Goal: Information Seeking & Learning: Find contact information

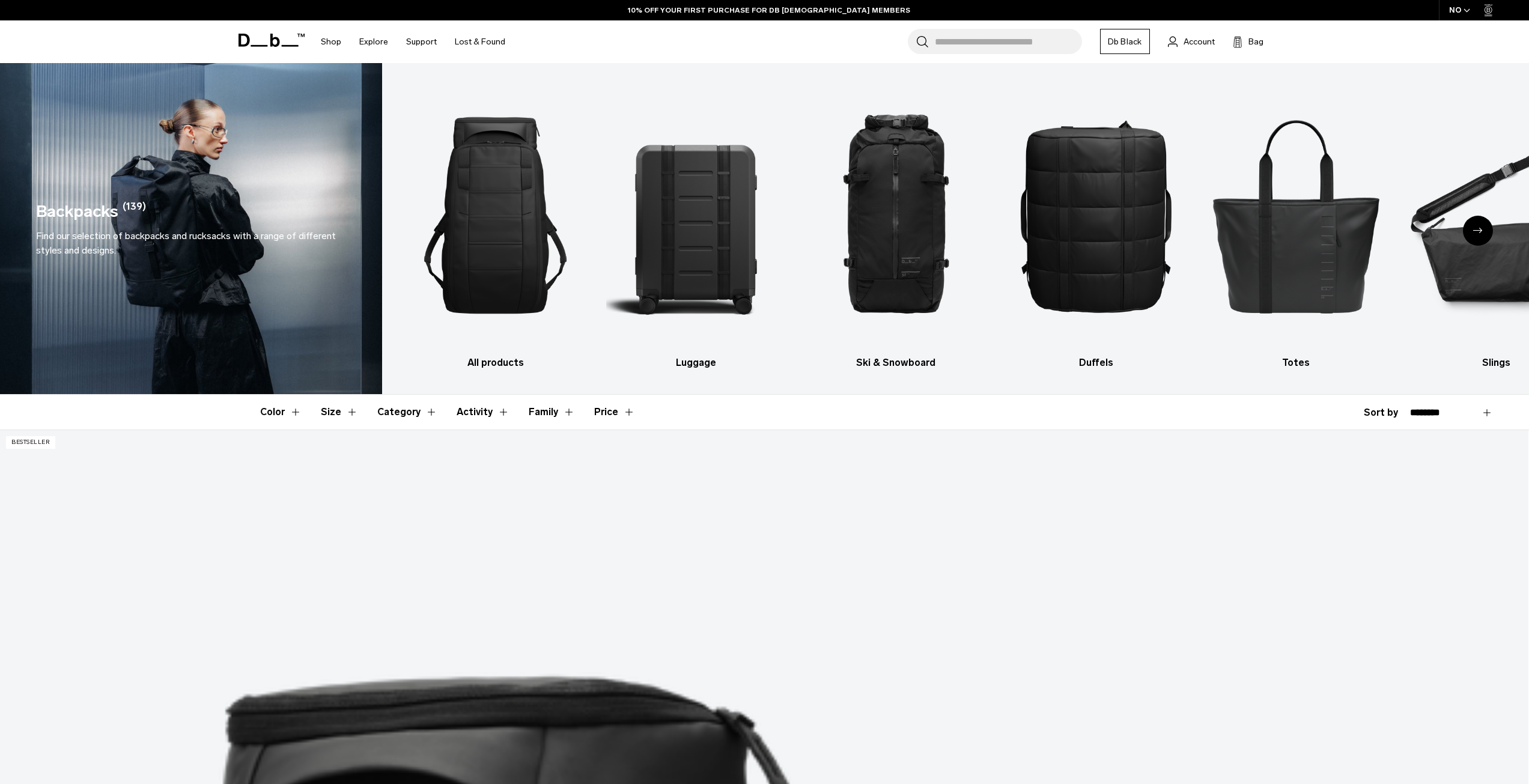
click at [1467, 13] on div "NO" at bounding box center [1460, 10] width 42 height 21
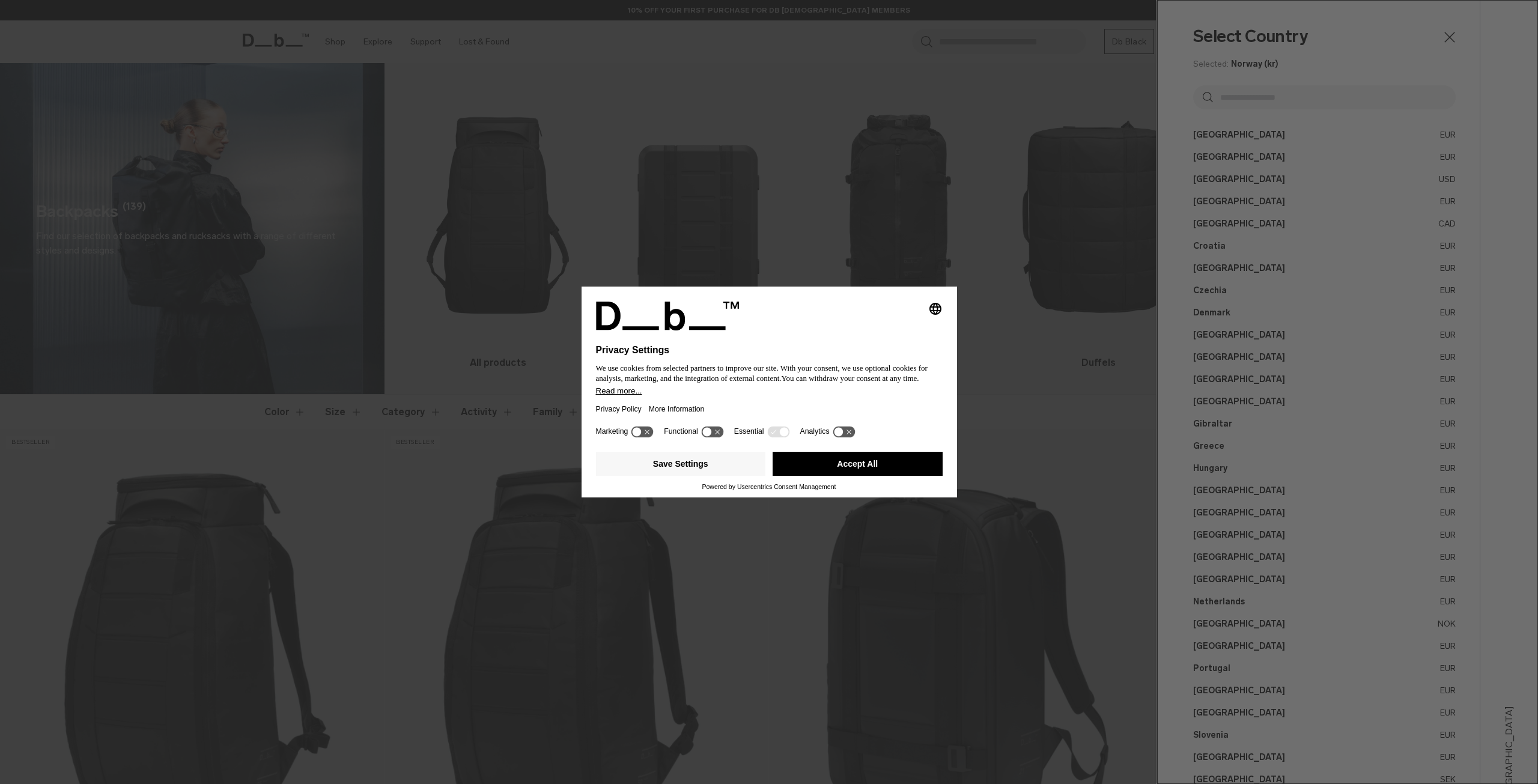
click at [868, 471] on button "Accept All" at bounding box center [858, 464] width 170 height 24
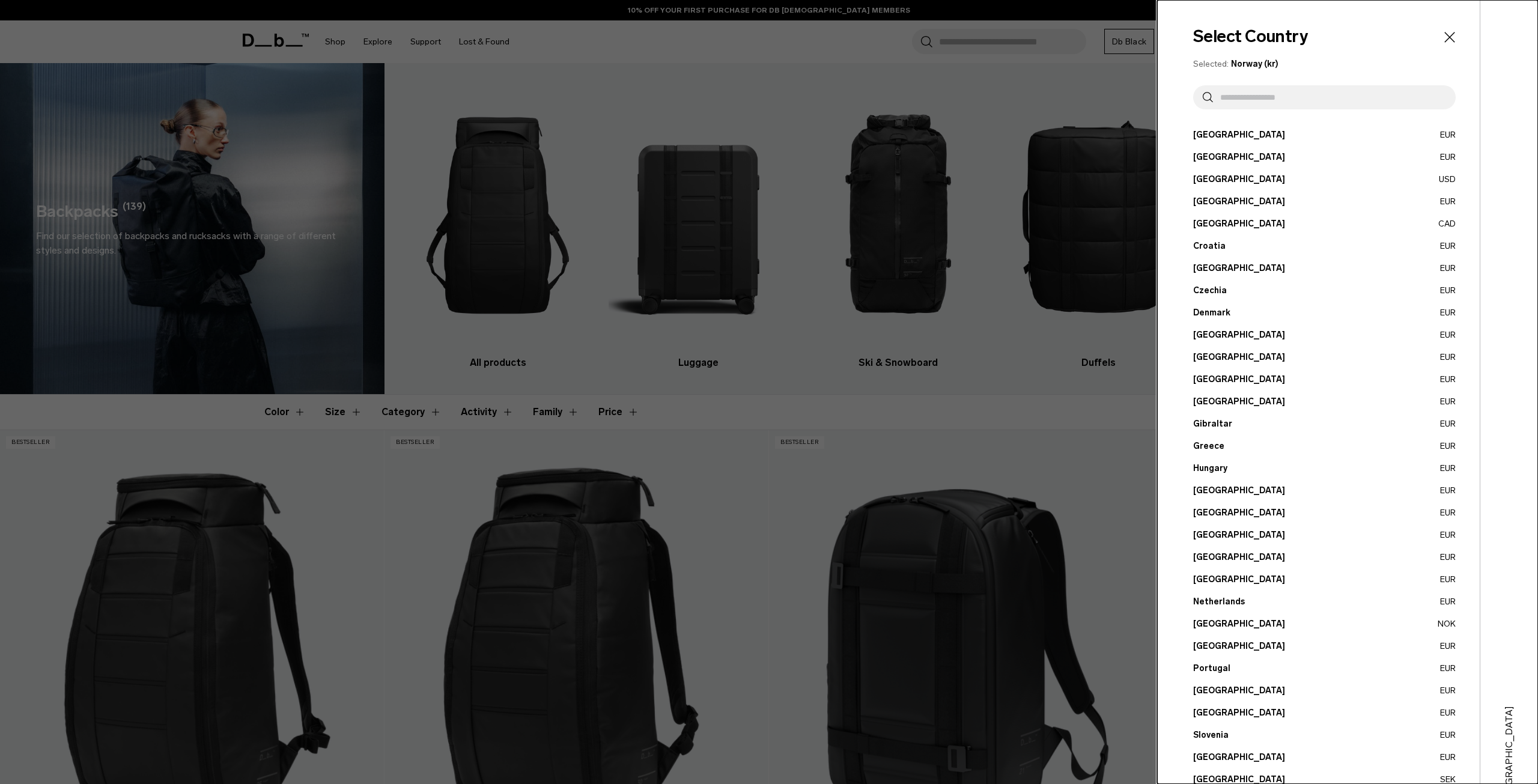
click at [1437, 29] on header "Select Country" at bounding box center [1324, 36] width 262 height 25
click at [1441, 32] on icon "Close" at bounding box center [1449, 37] width 17 height 17
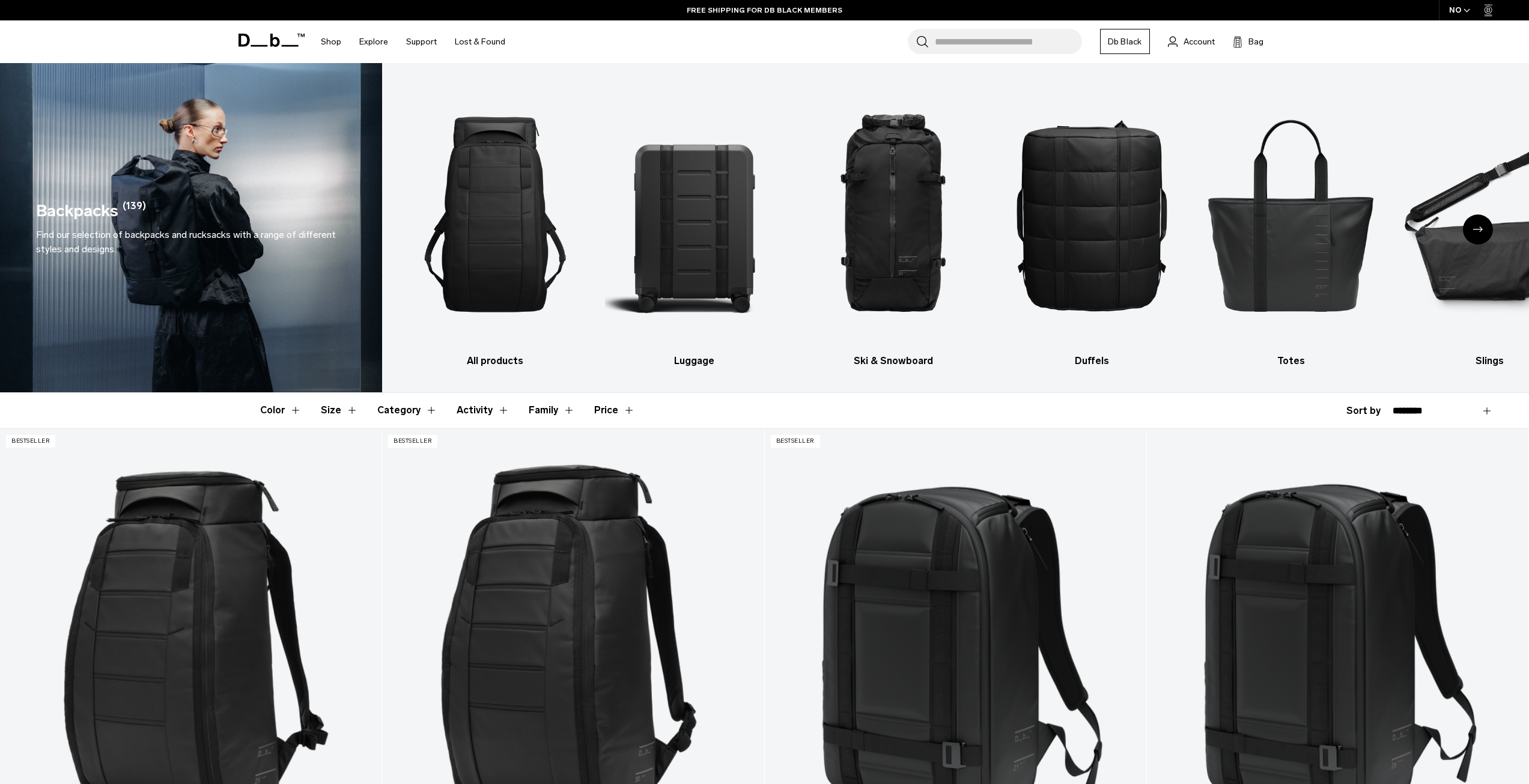
click at [1494, 9] on div "FREE SHIPPING FOR DB BLACK MEMBERS" at bounding box center [764, 10] width 1529 height 21
click at [1488, 12] on icon at bounding box center [1489, 10] width 9 height 12
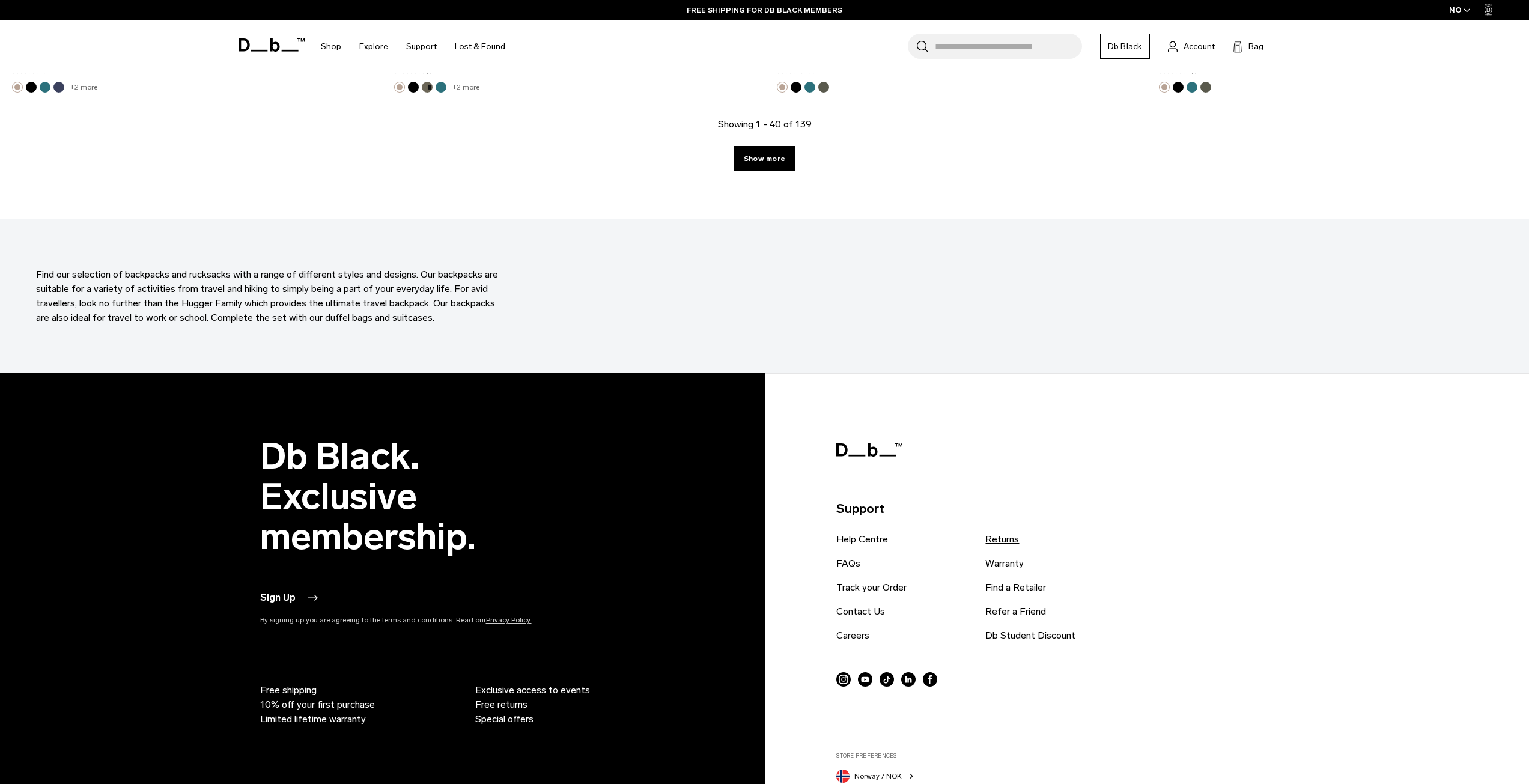
scroll to position [5619, 0]
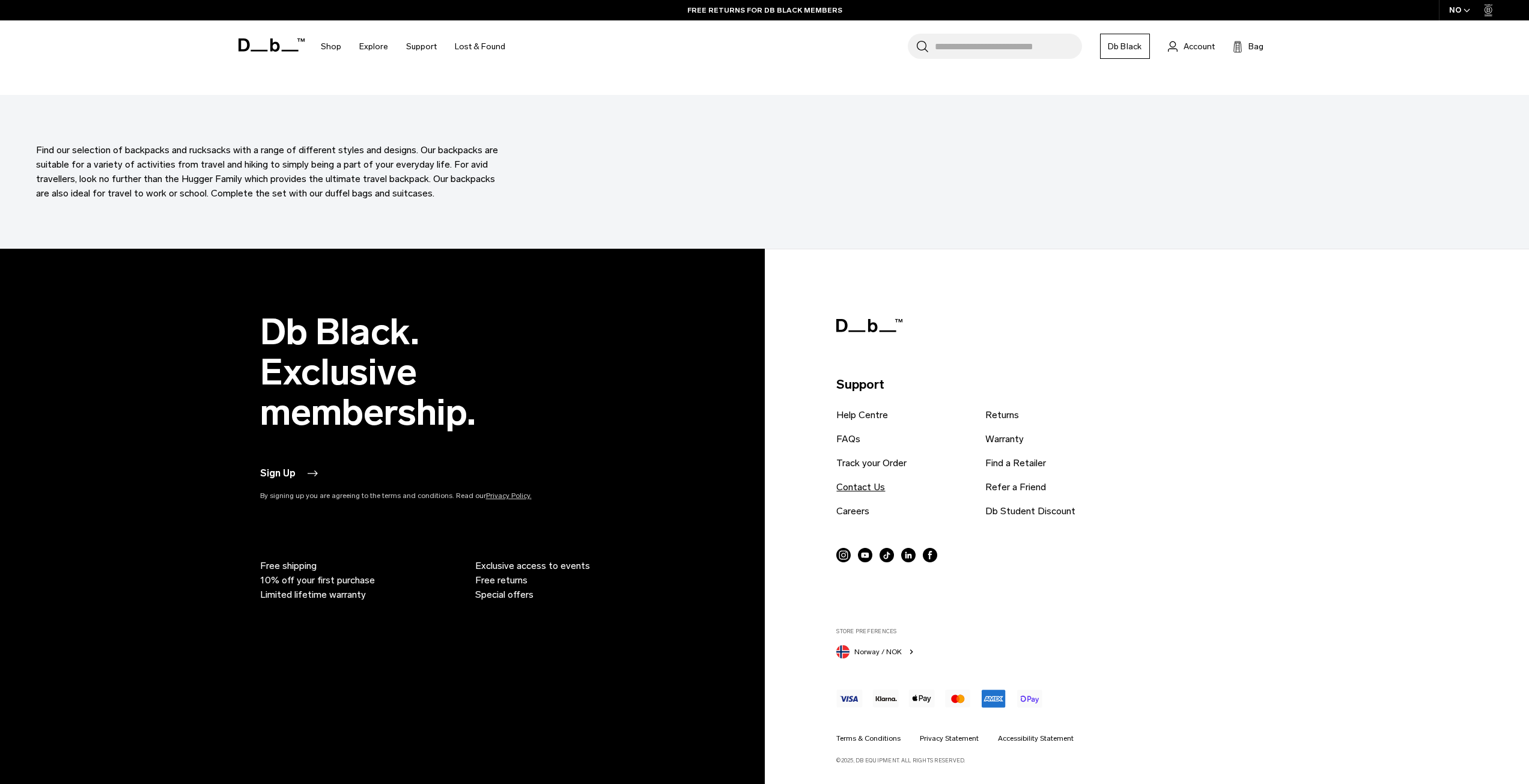
click at [879, 484] on link "Contact Us" at bounding box center [861, 487] width 49 height 14
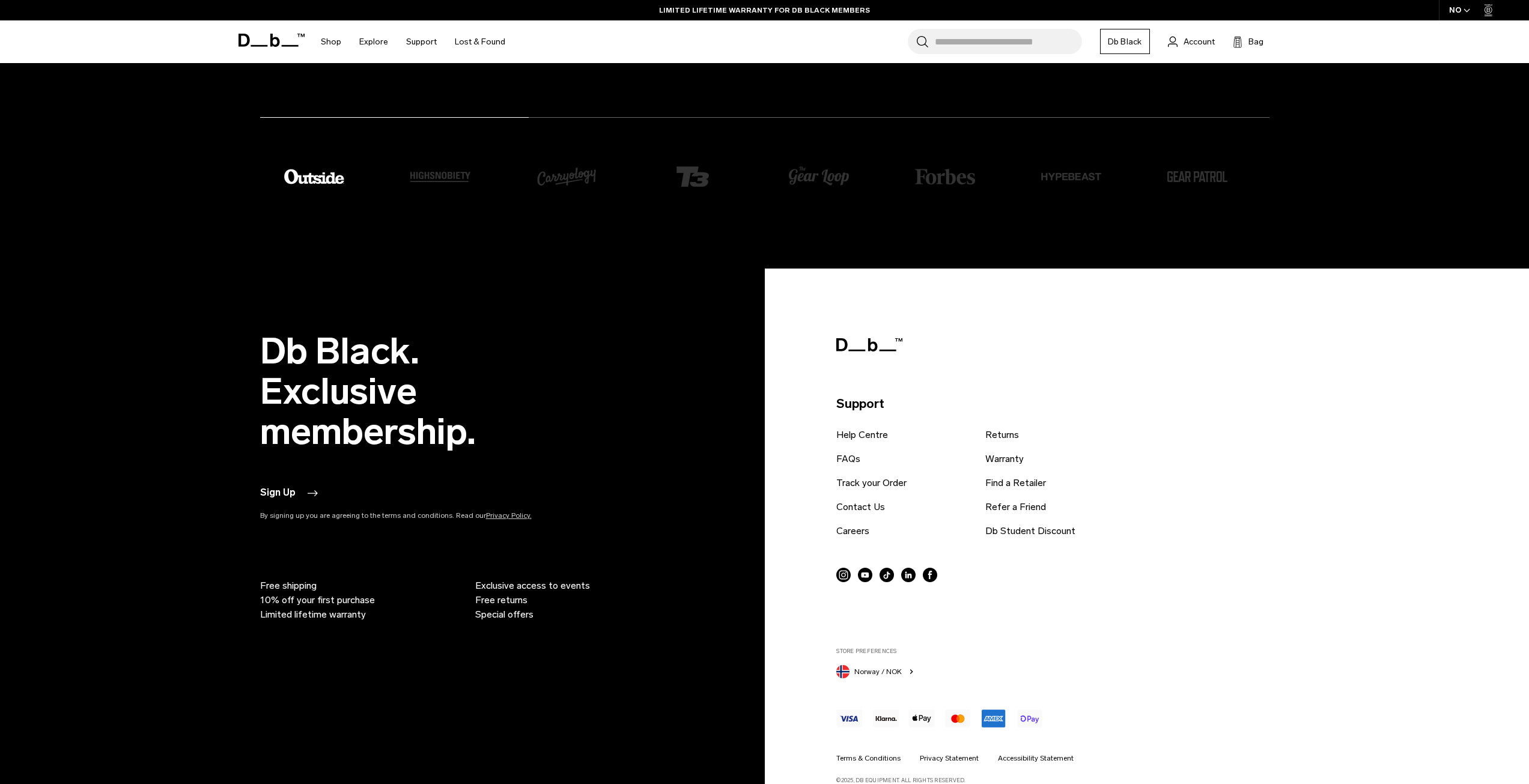
scroll to position [4416, 0]
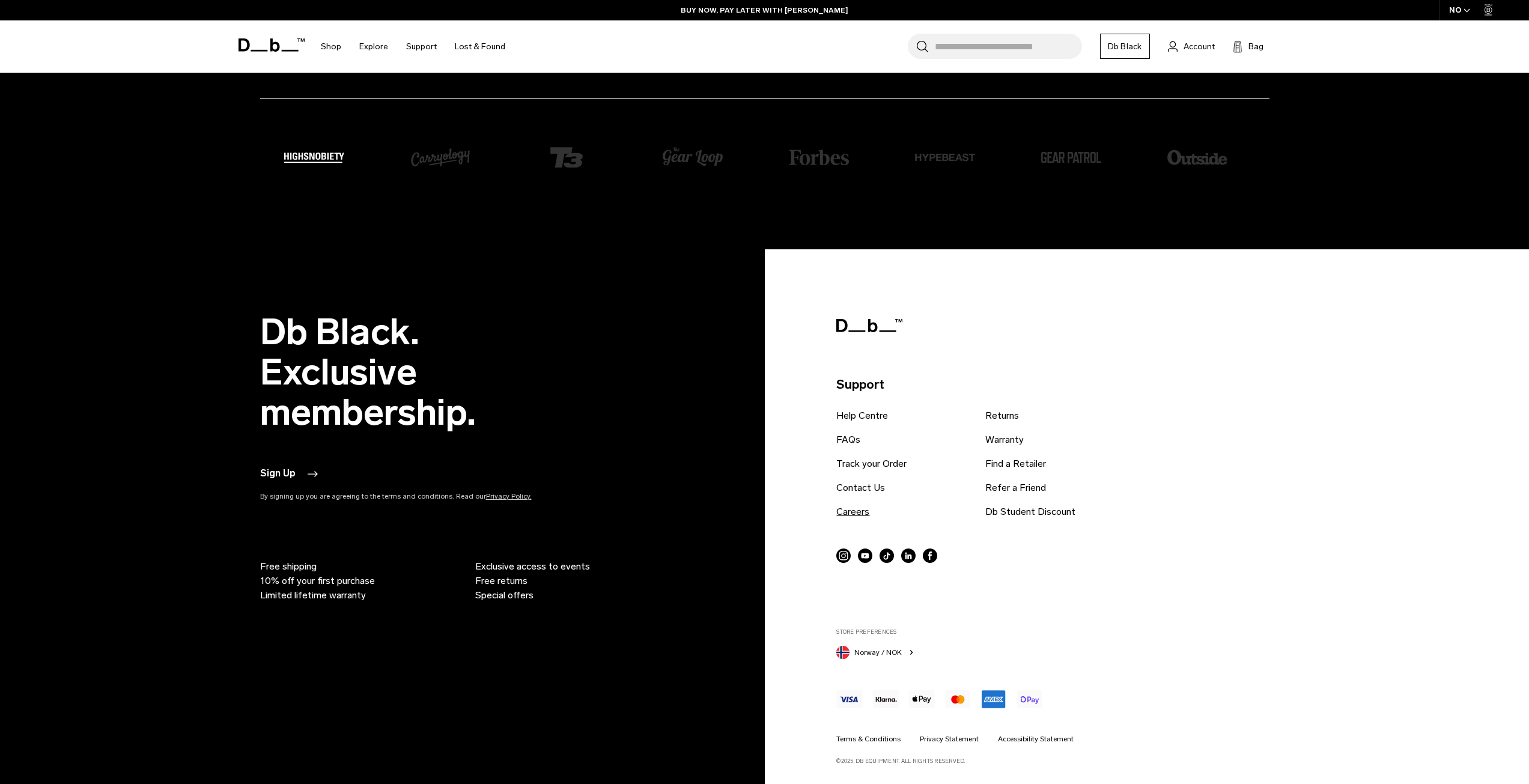
click at [851, 513] on link "Careers" at bounding box center [853, 512] width 33 height 14
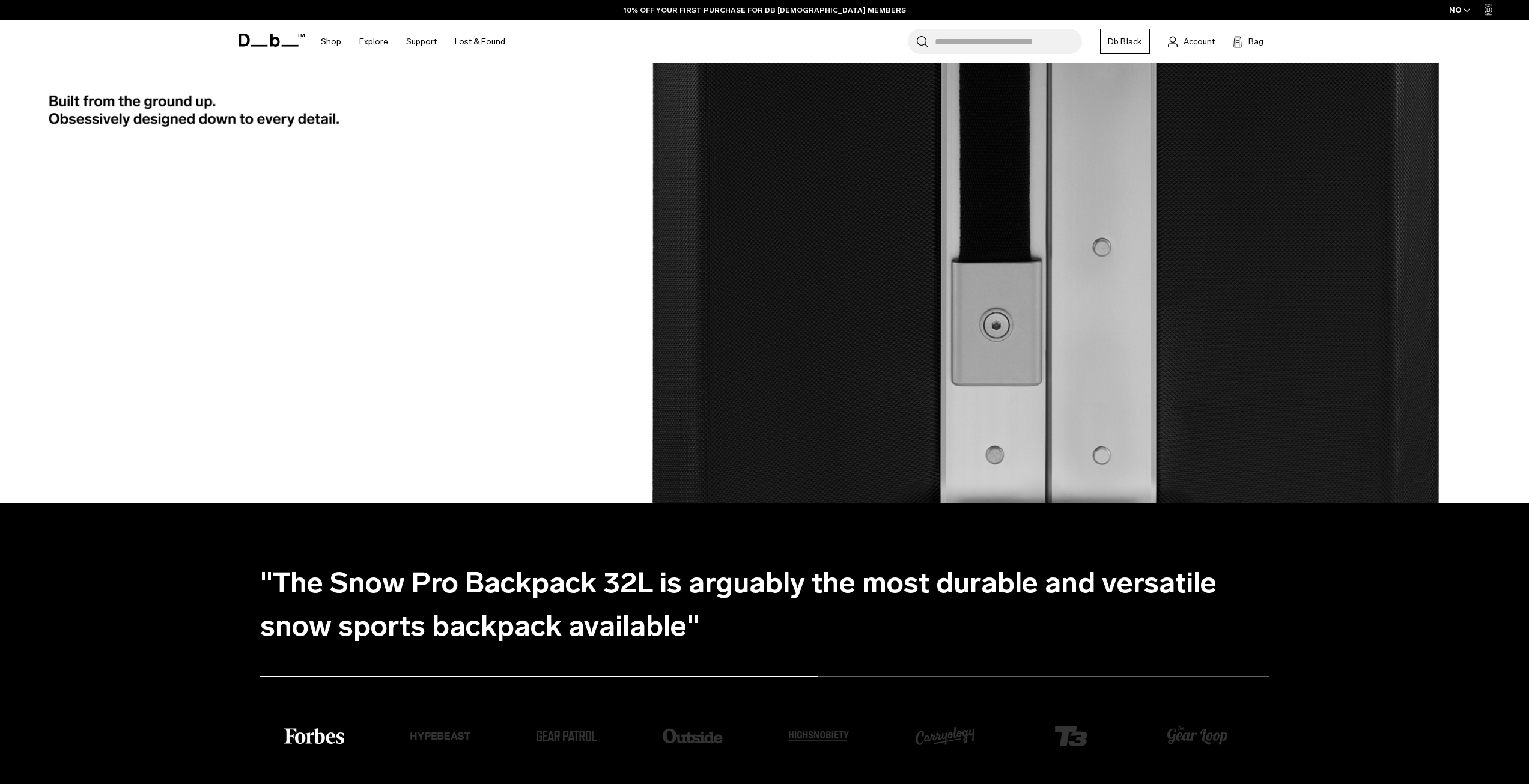
scroll to position [3836, 0]
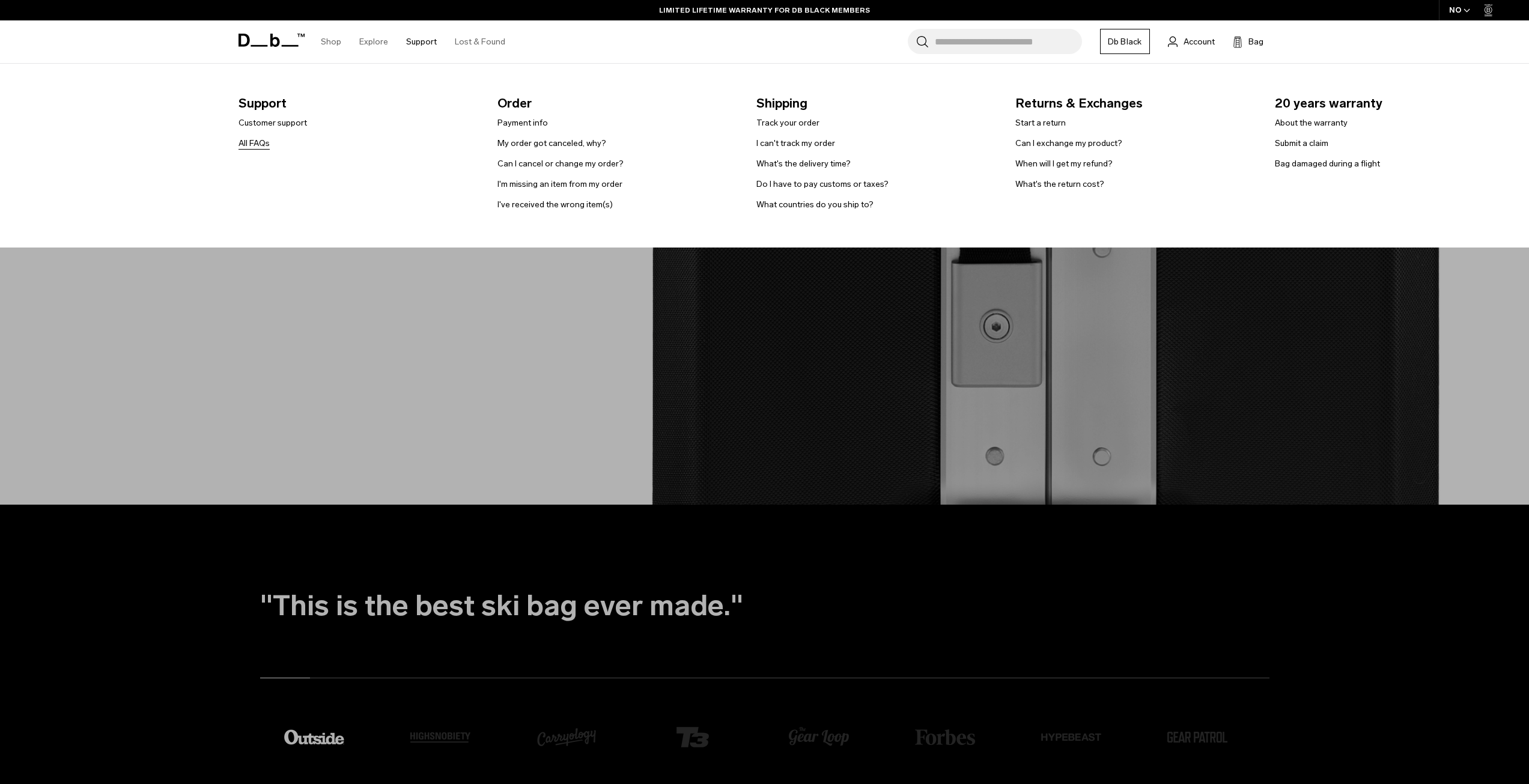
click at [265, 144] on link "All FAQs" at bounding box center [254, 144] width 31 height 13
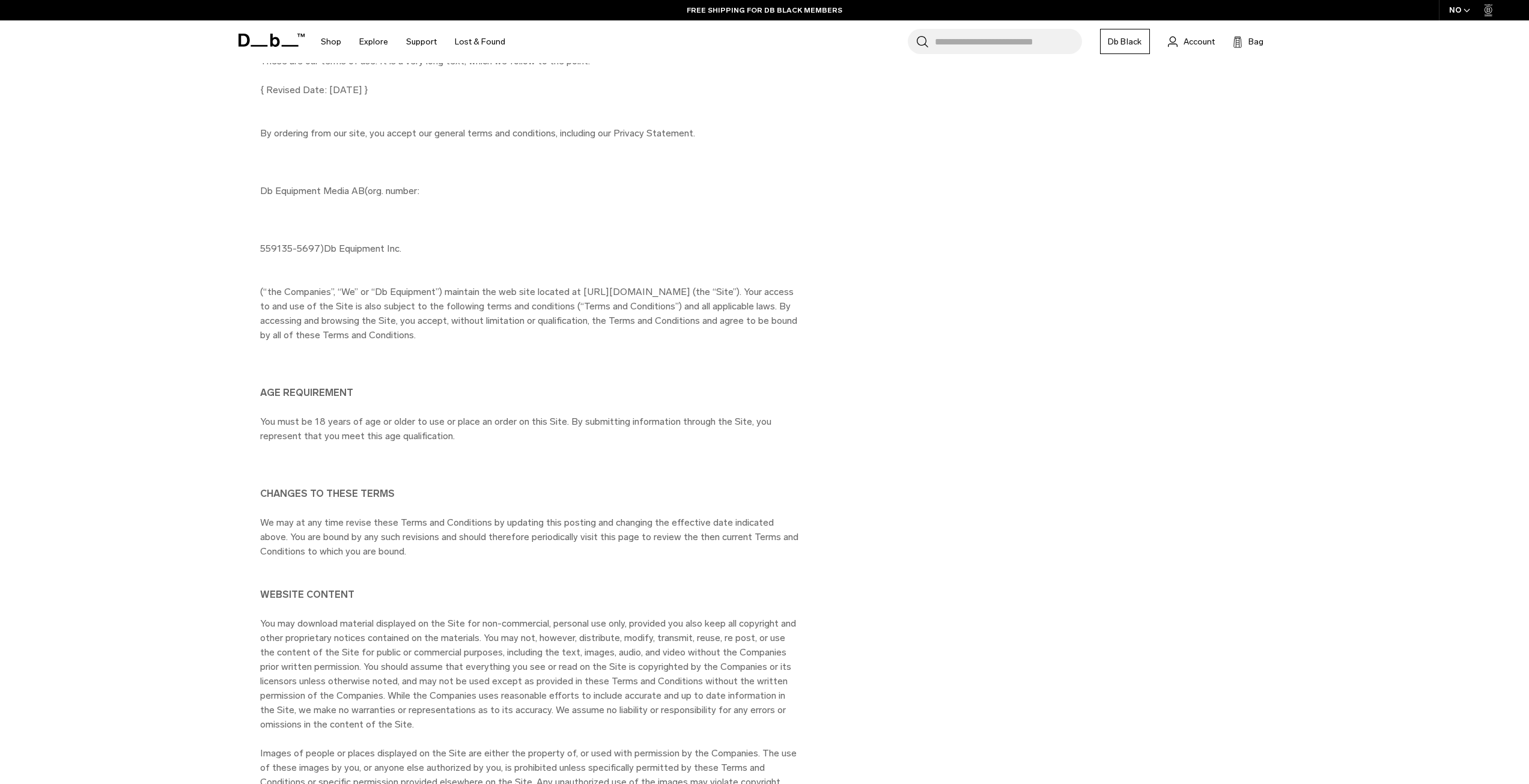
scroll to position [60, 0]
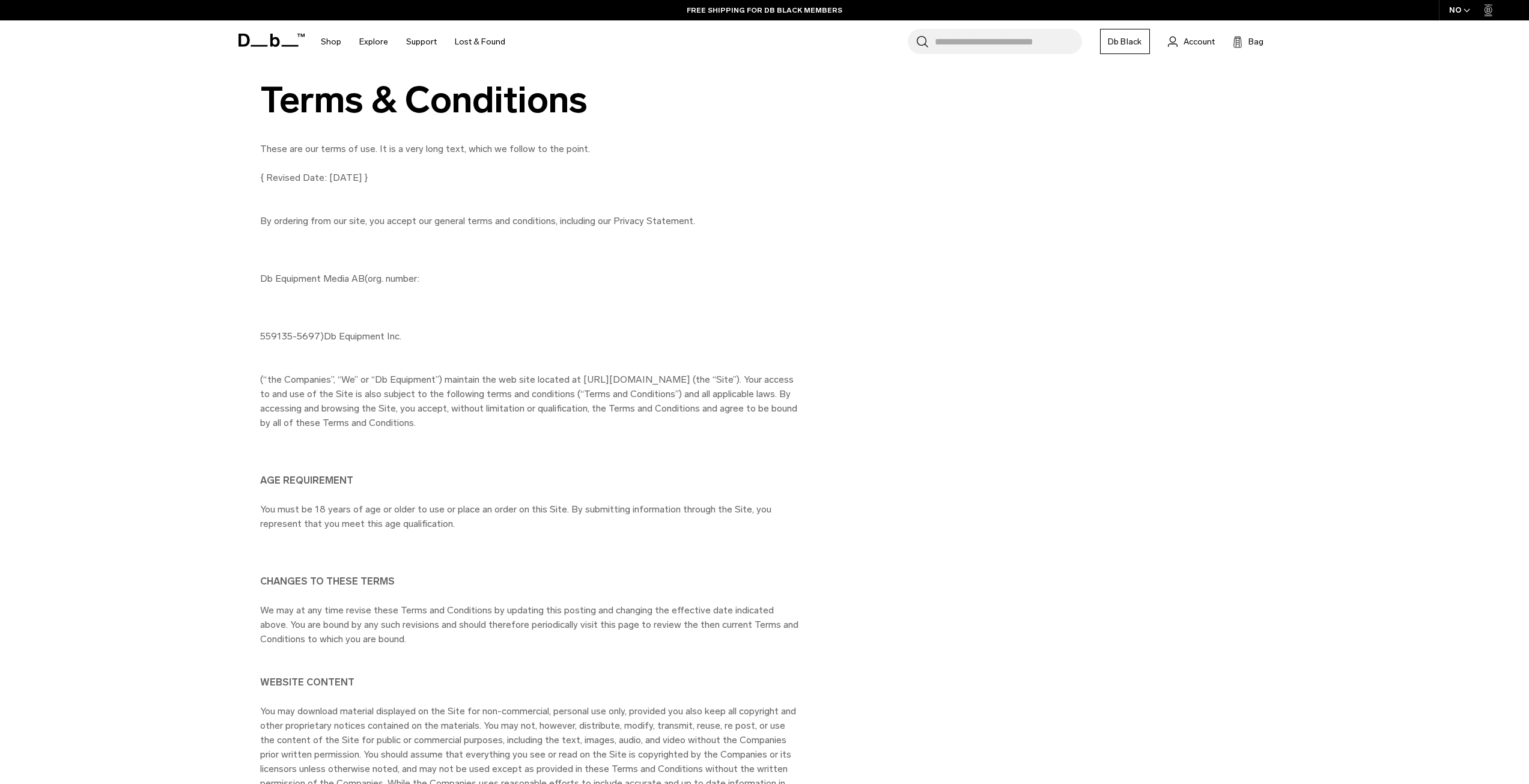
click at [397, 282] on span "rg. number:" at bounding box center [396, 279] width 46 height 11
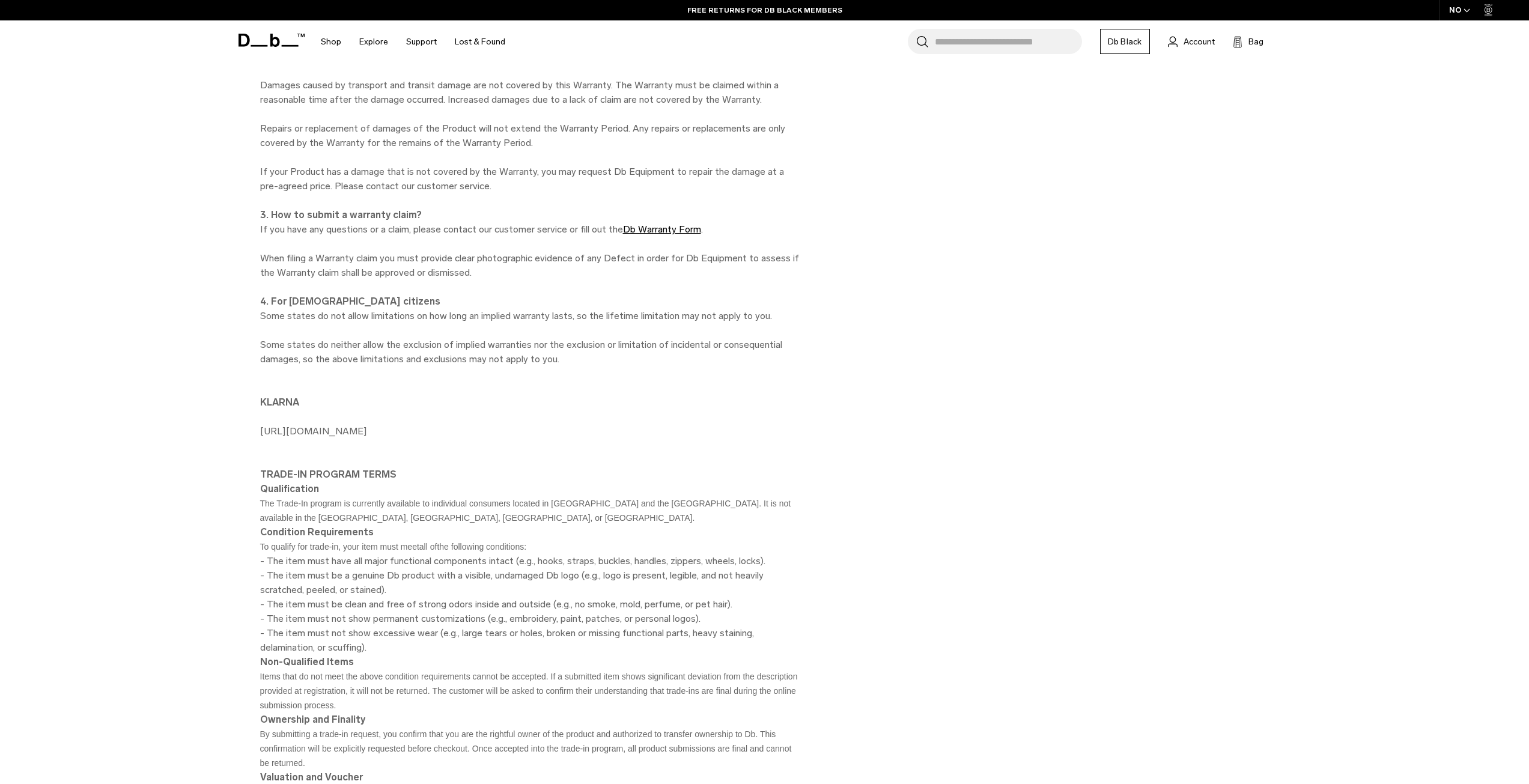
scroll to position [3946, 0]
